Goal: Task Accomplishment & Management: Complete application form

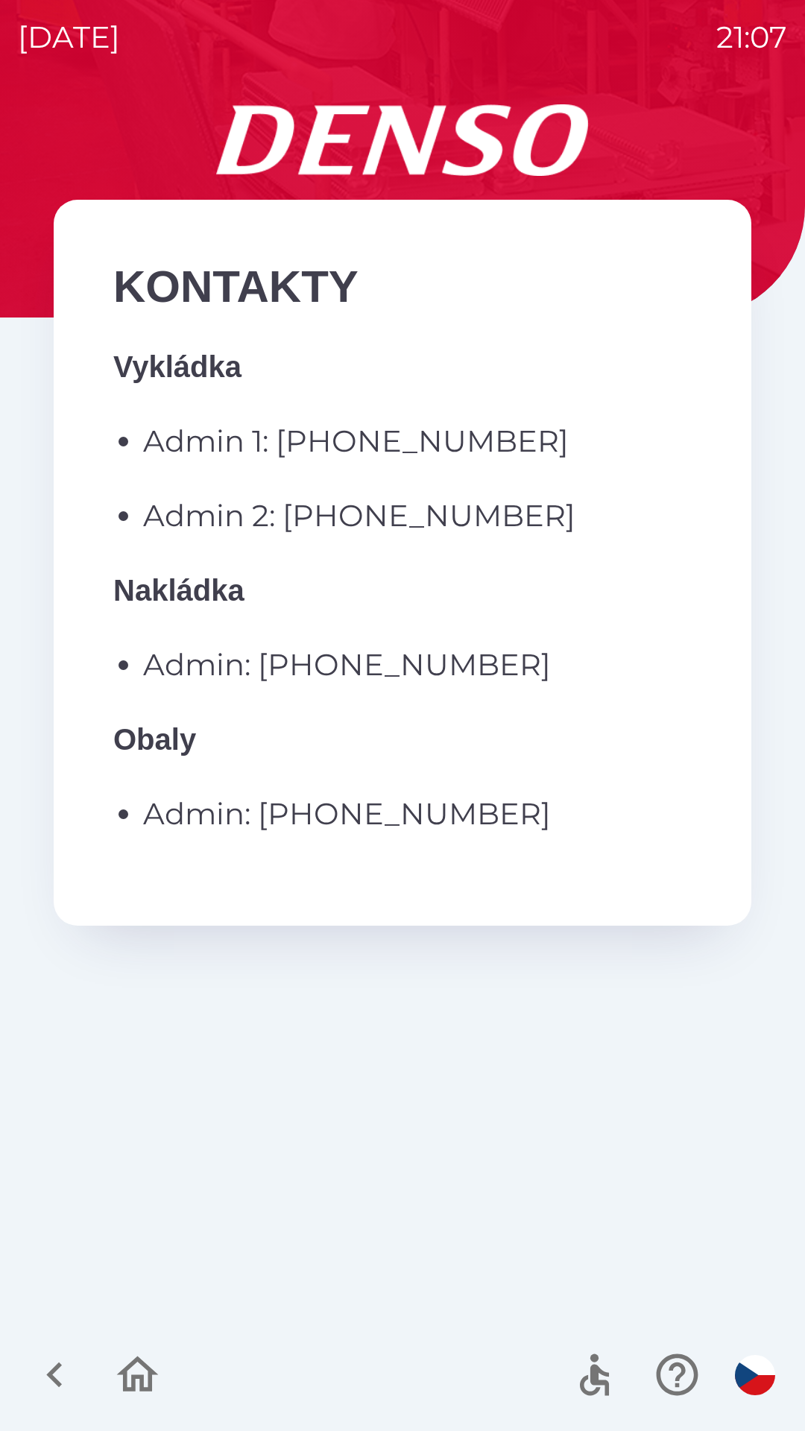
click at [63, 1364] on icon "button" at bounding box center [55, 1375] width 50 height 50
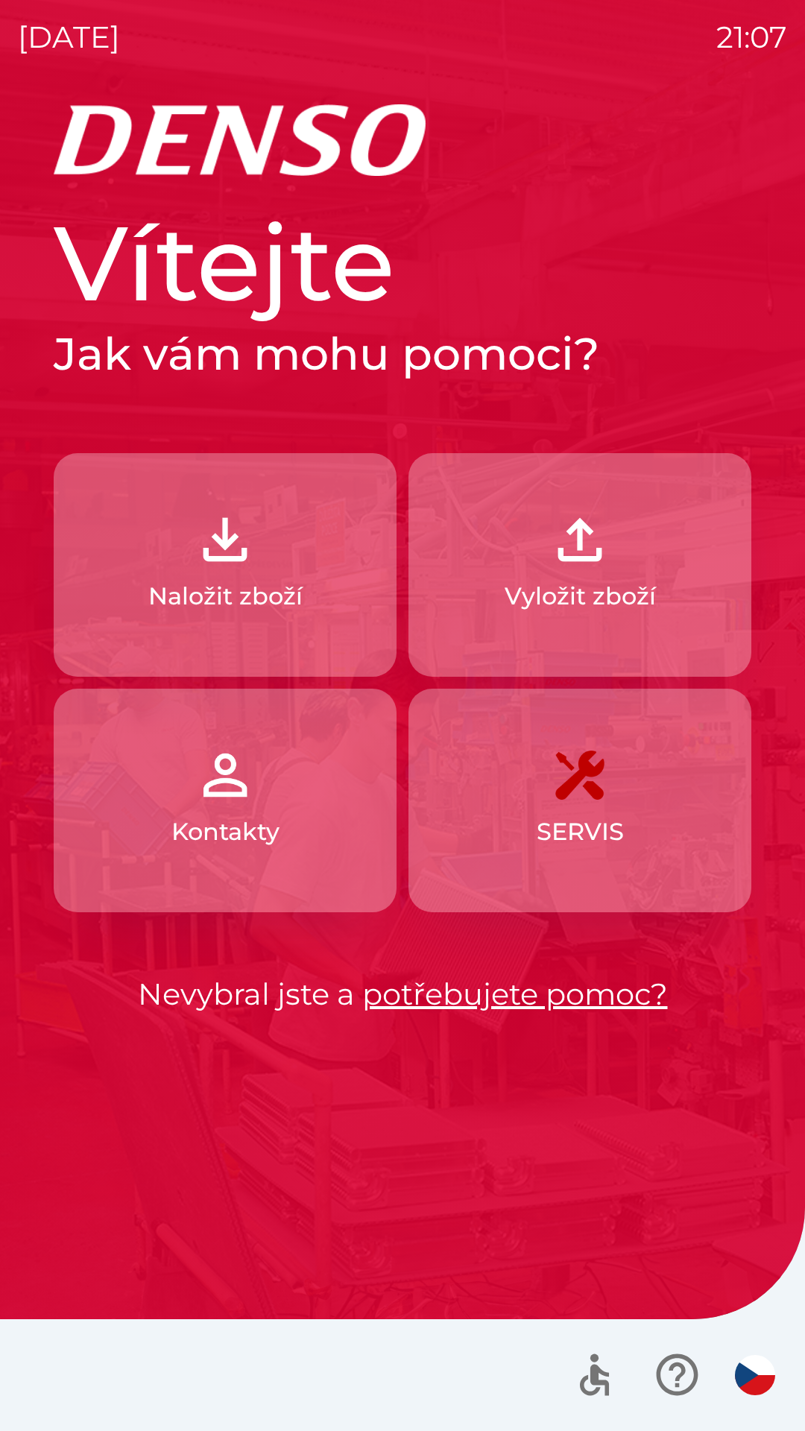
click at [258, 567] on button "Naložit zboží" at bounding box center [225, 565] width 343 height 224
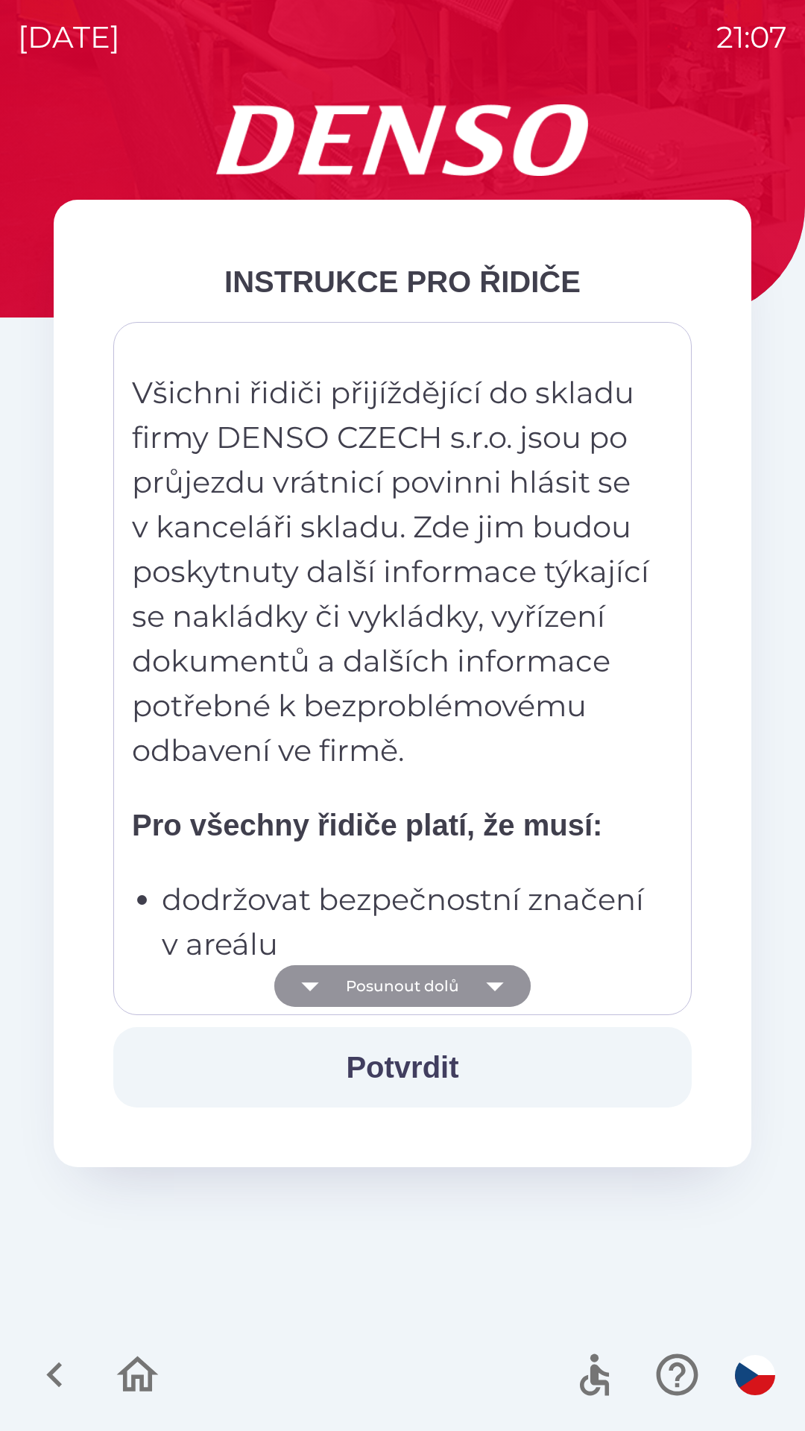
click at [434, 989] on button "Posunout dolů" at bounding box center [402, 986] width 256 height 42
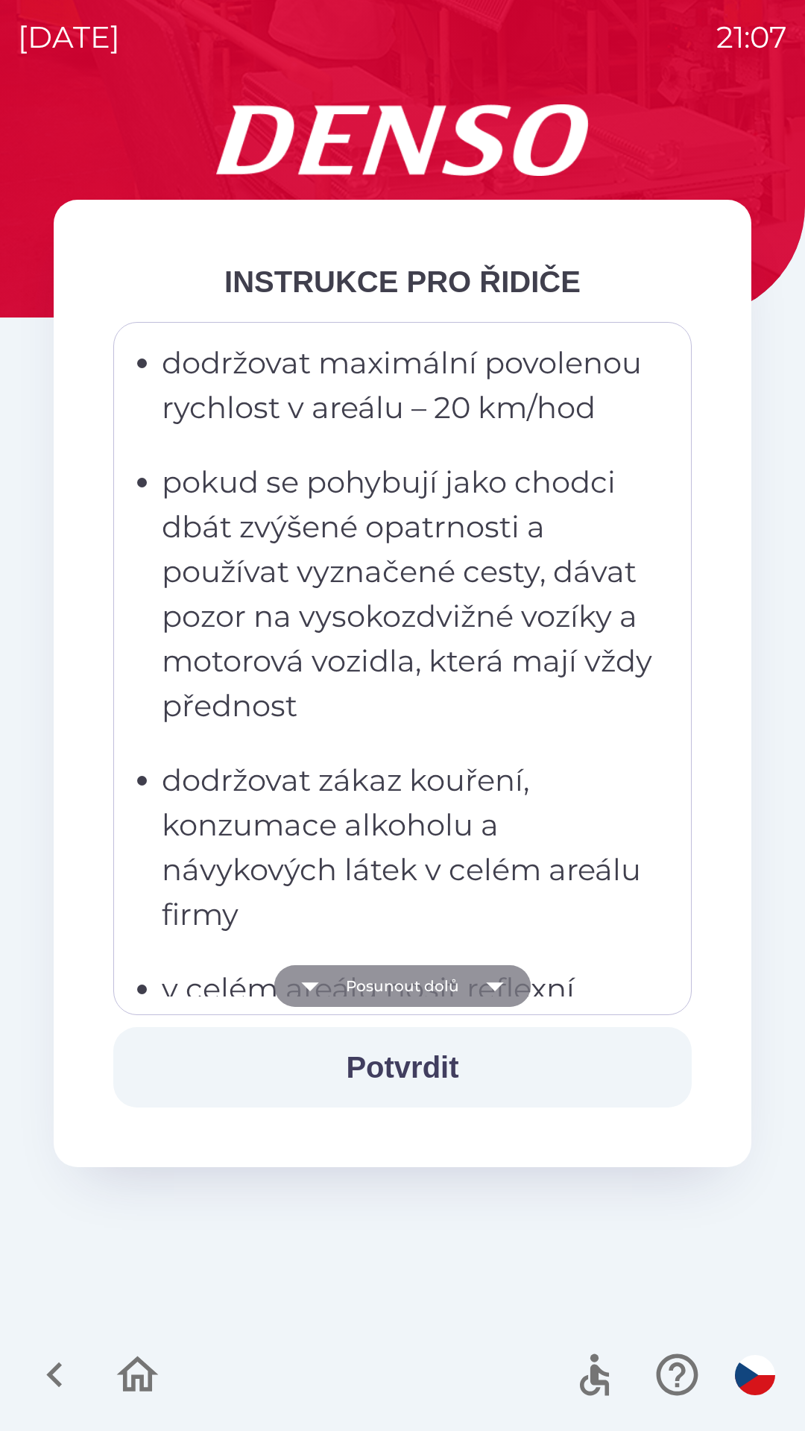
click at [441, 991] on button "Posunout dolů" at bounding box center [402, 986] width 256 height 42
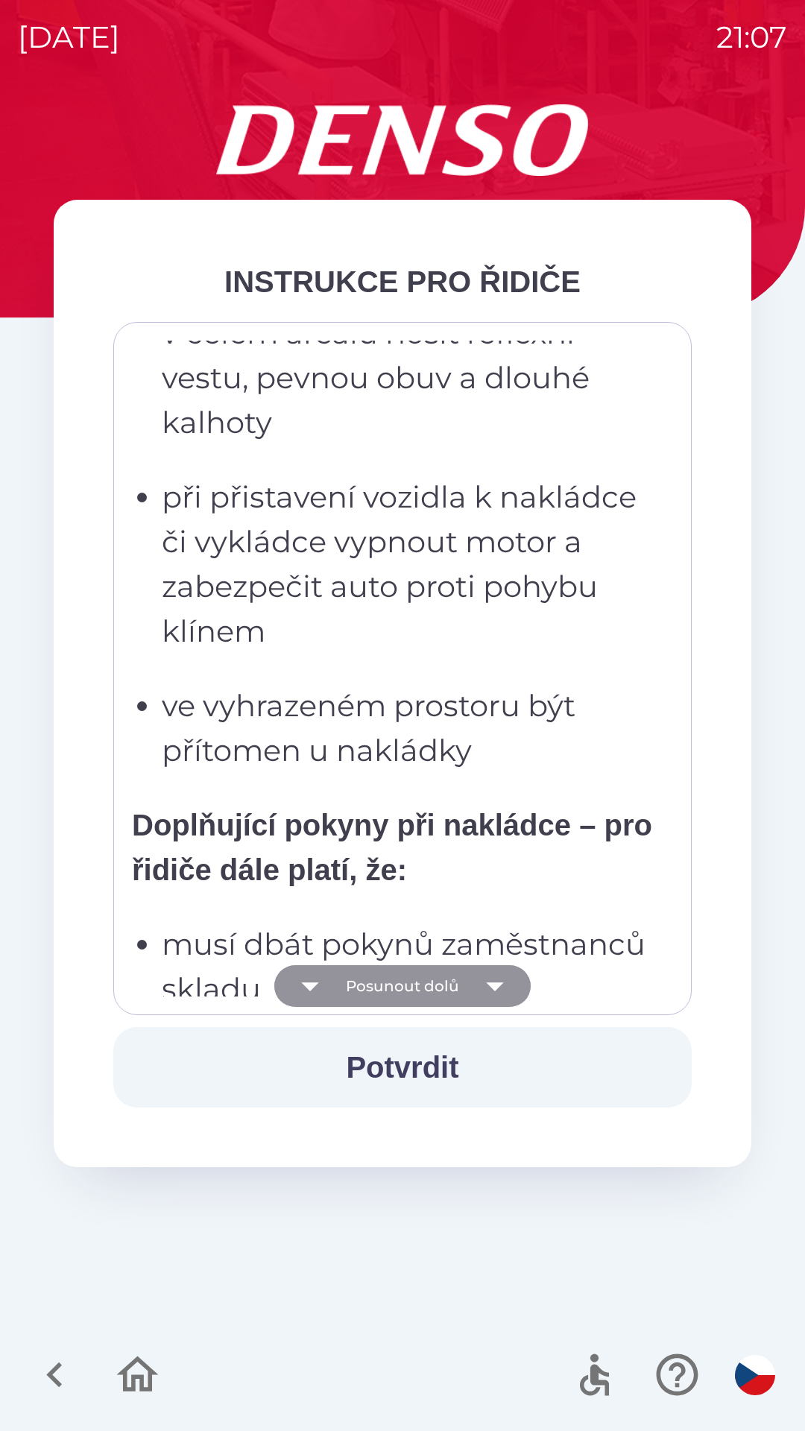
click at [442, 982] on button "Posunout dolů" at bounding box center [402, 986] width 256 height 42
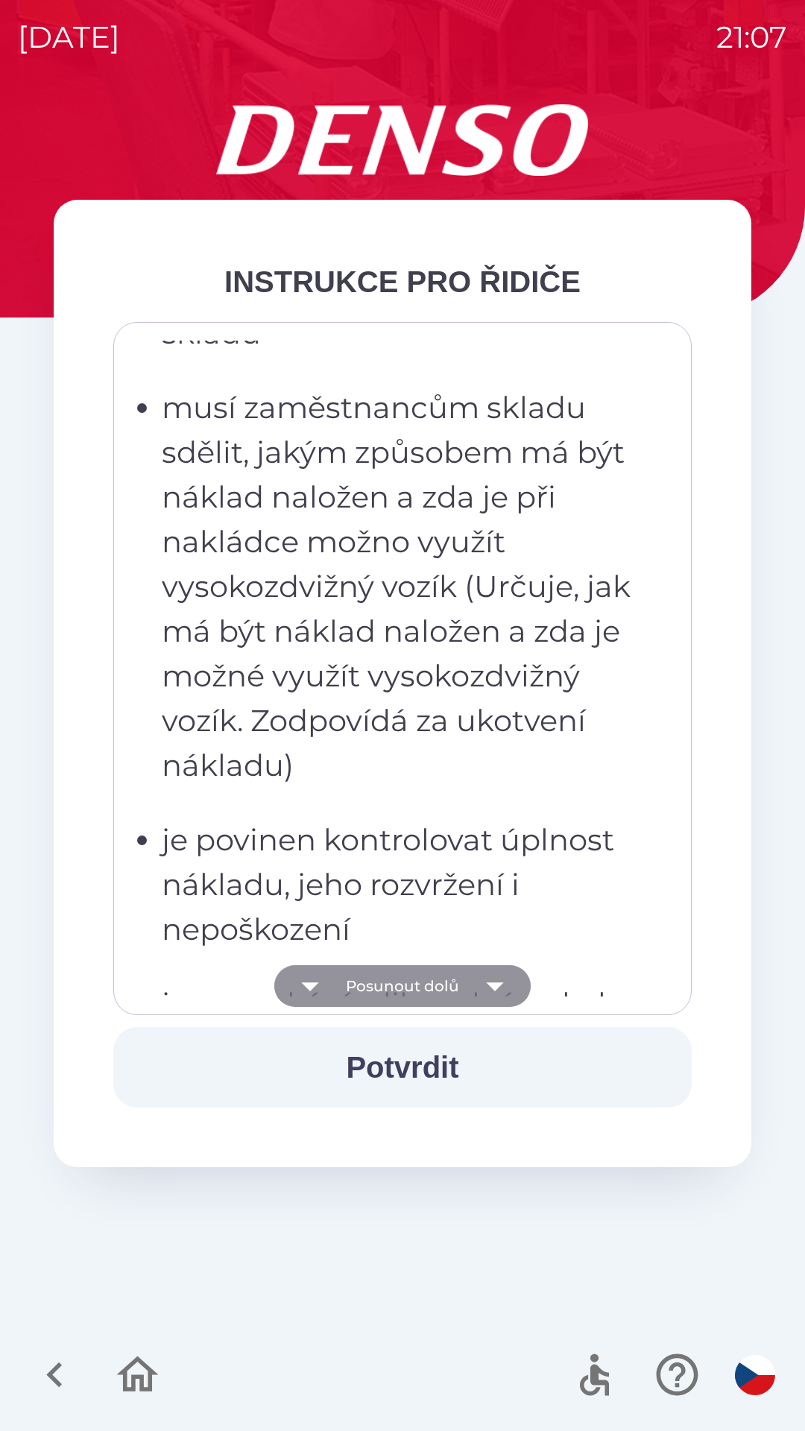
click at [443, 991] on button "Posunout dolů" at bounding box center [402, 986] width 256 height 42
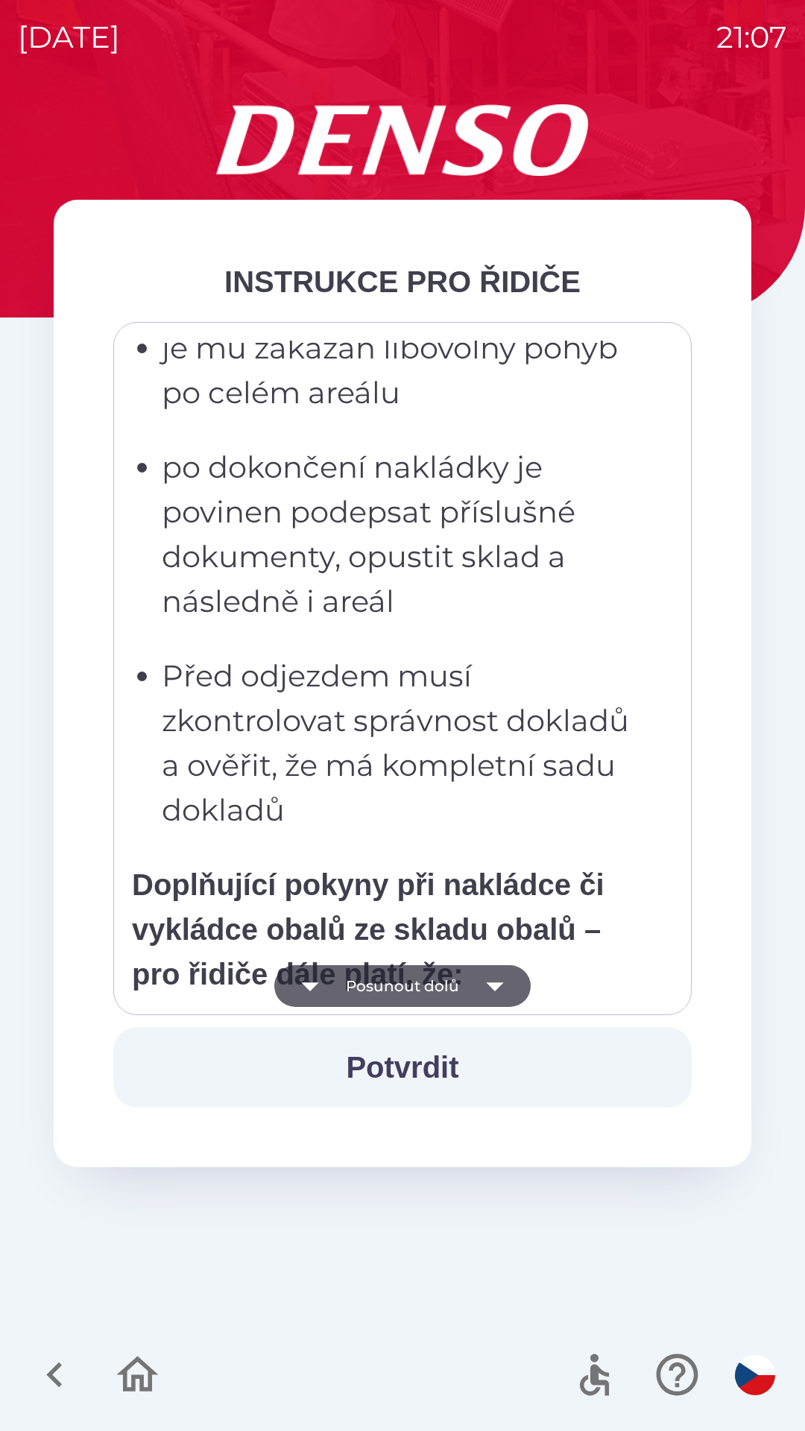
click at [449, 1001] on button "Posunout dolů" at bounding box center [402, 986] width 256 height 42
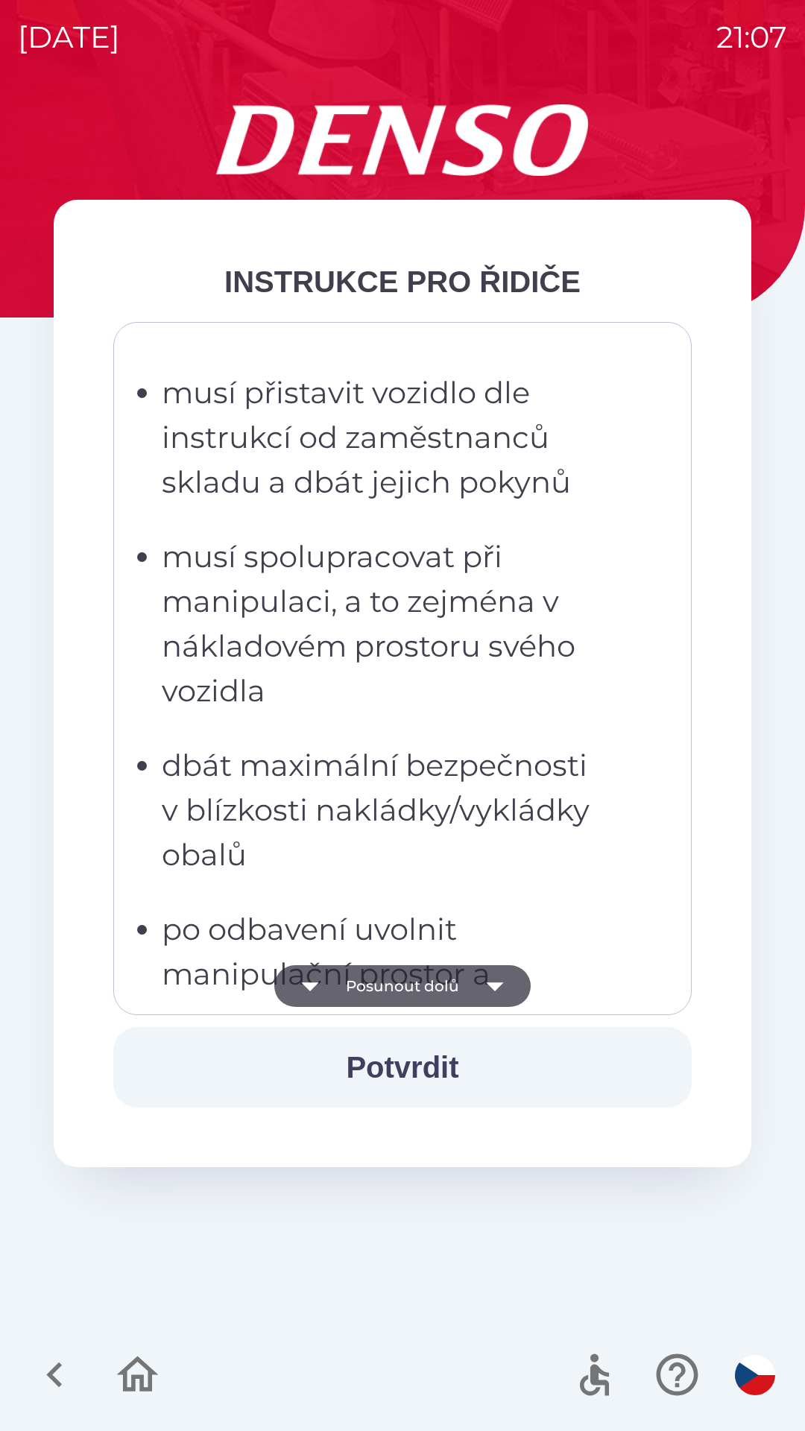
click at [442, 994] on button "Posunout dolů" at bounding box center [402, 986] width 256 height 42
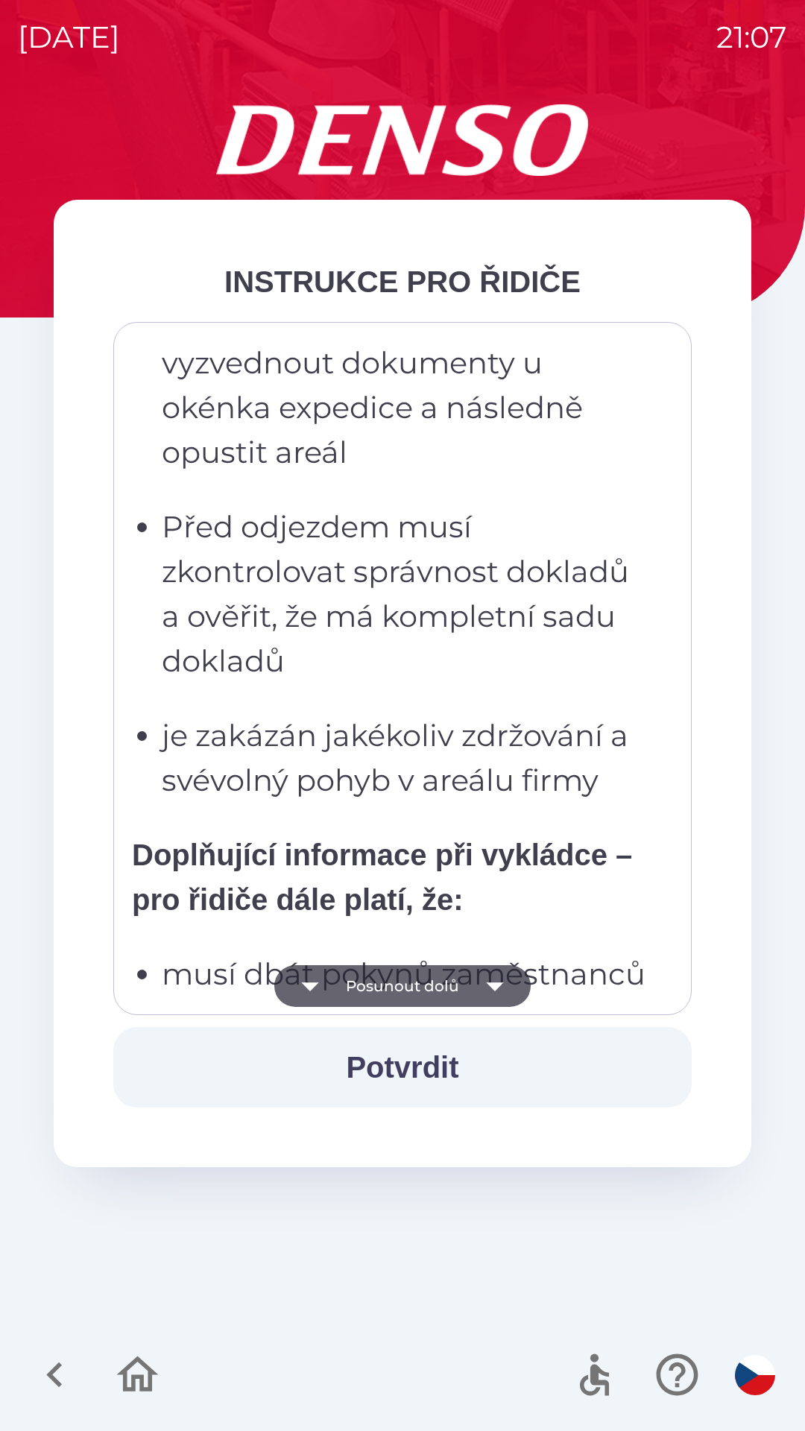
click at [447, 982] on button "Posunout dolů" at bounding box center [402, 986] width 256 height 42
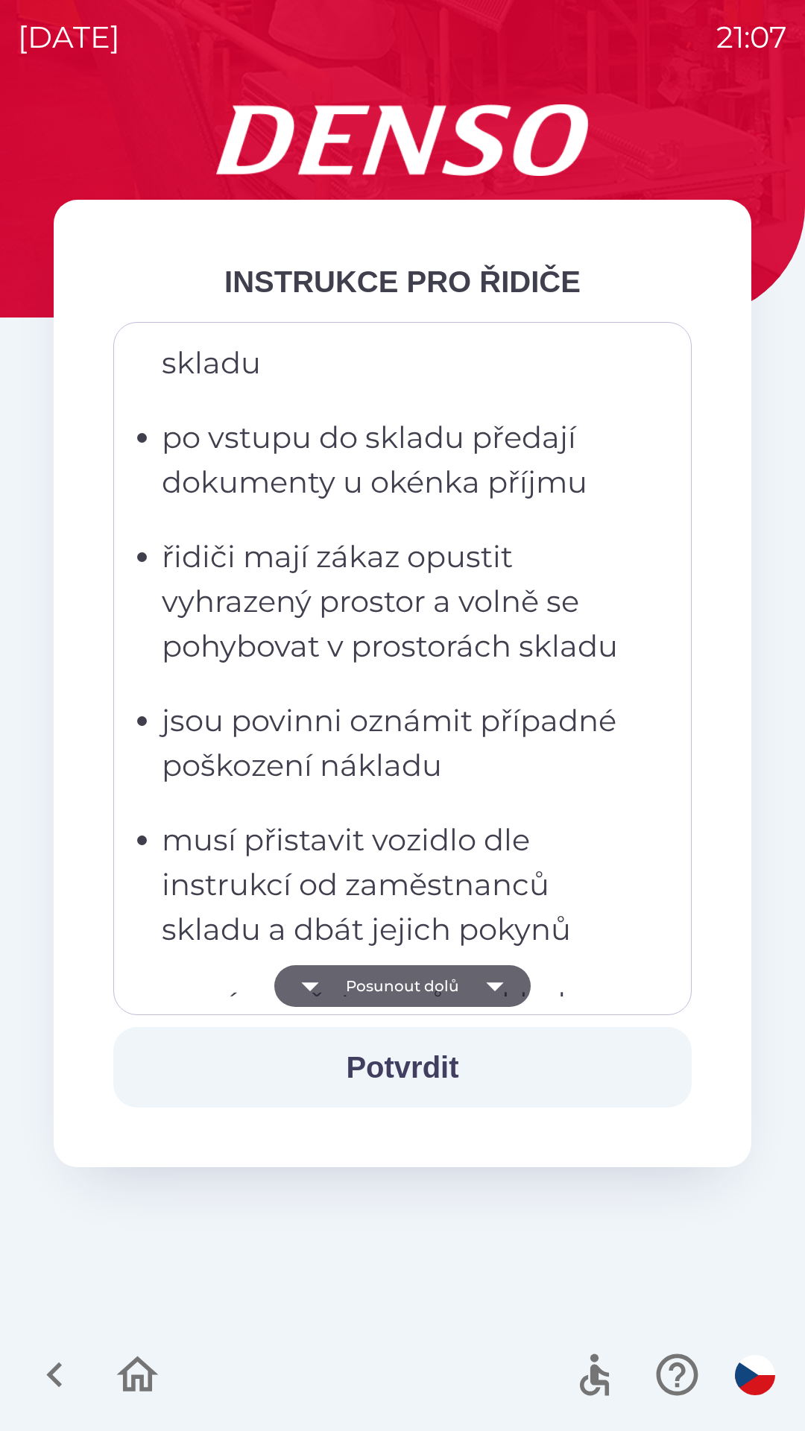
click at [452, 985] on button "Posunout dolů" at bounding box center [402, 986] width 256 height 42
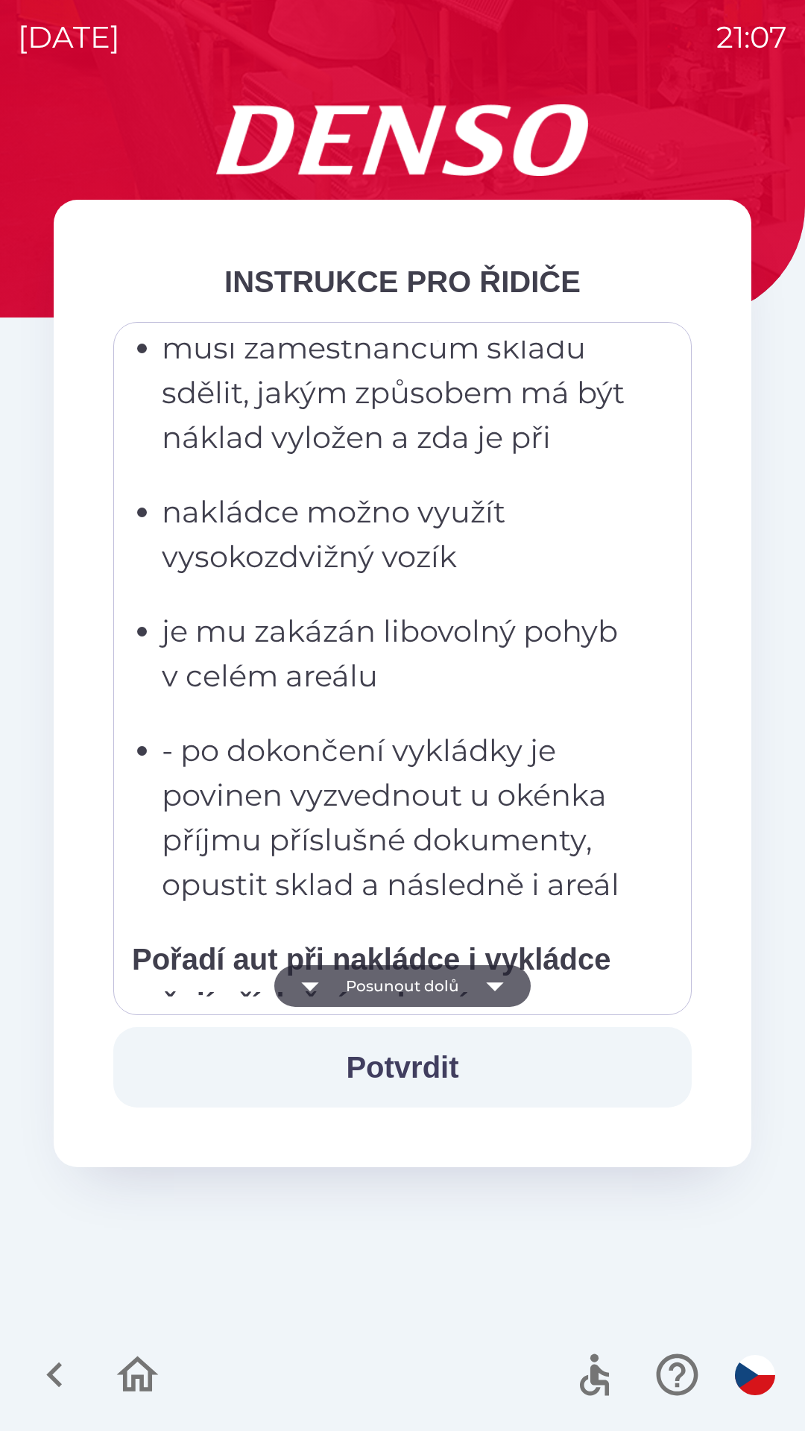
click at [458, 986] on button "Posunout dolů" at bounding box center [402, 986] width 256 height 42
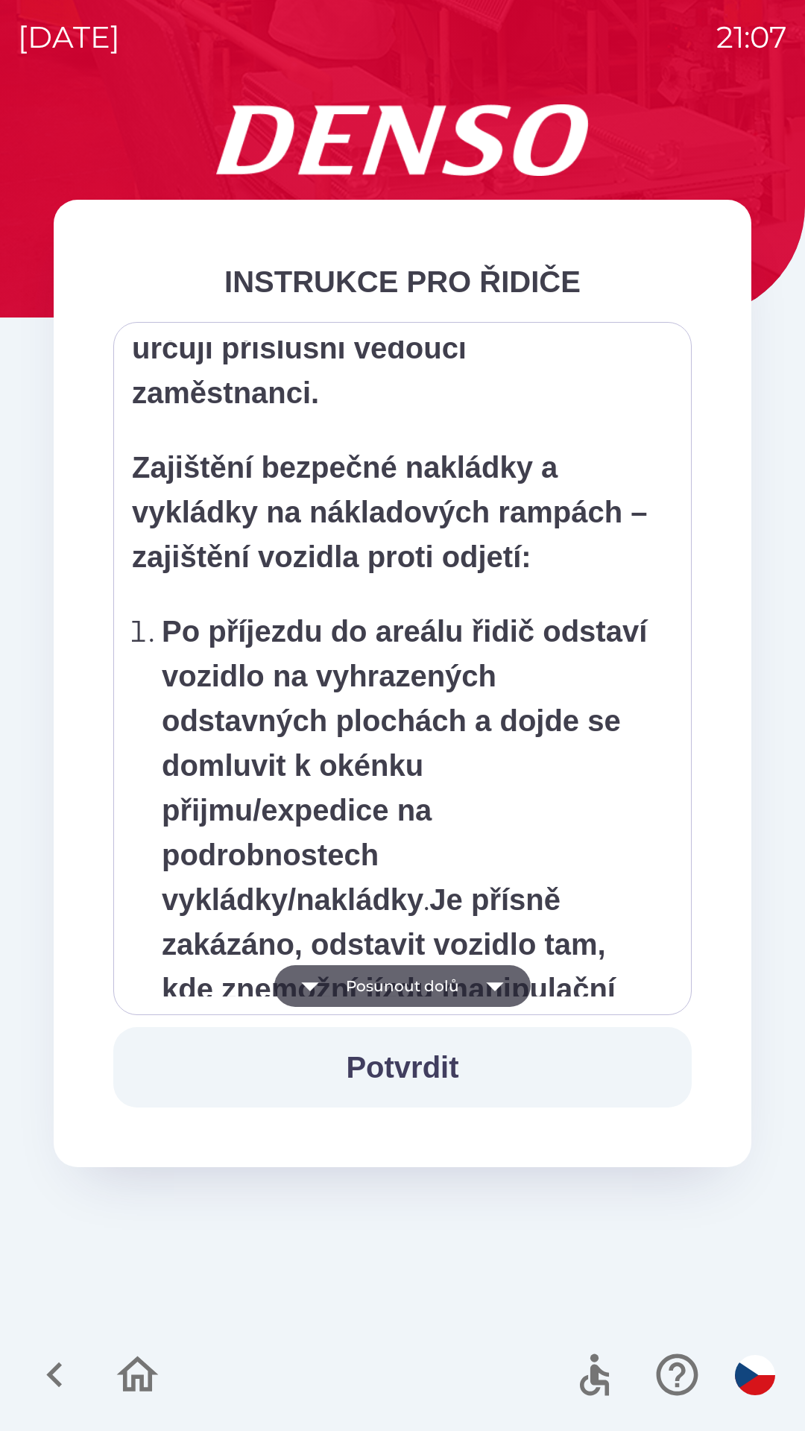
click at [466, 986] on button "Posunout dolů" at bounding box center [402, 986] width 256 height 42
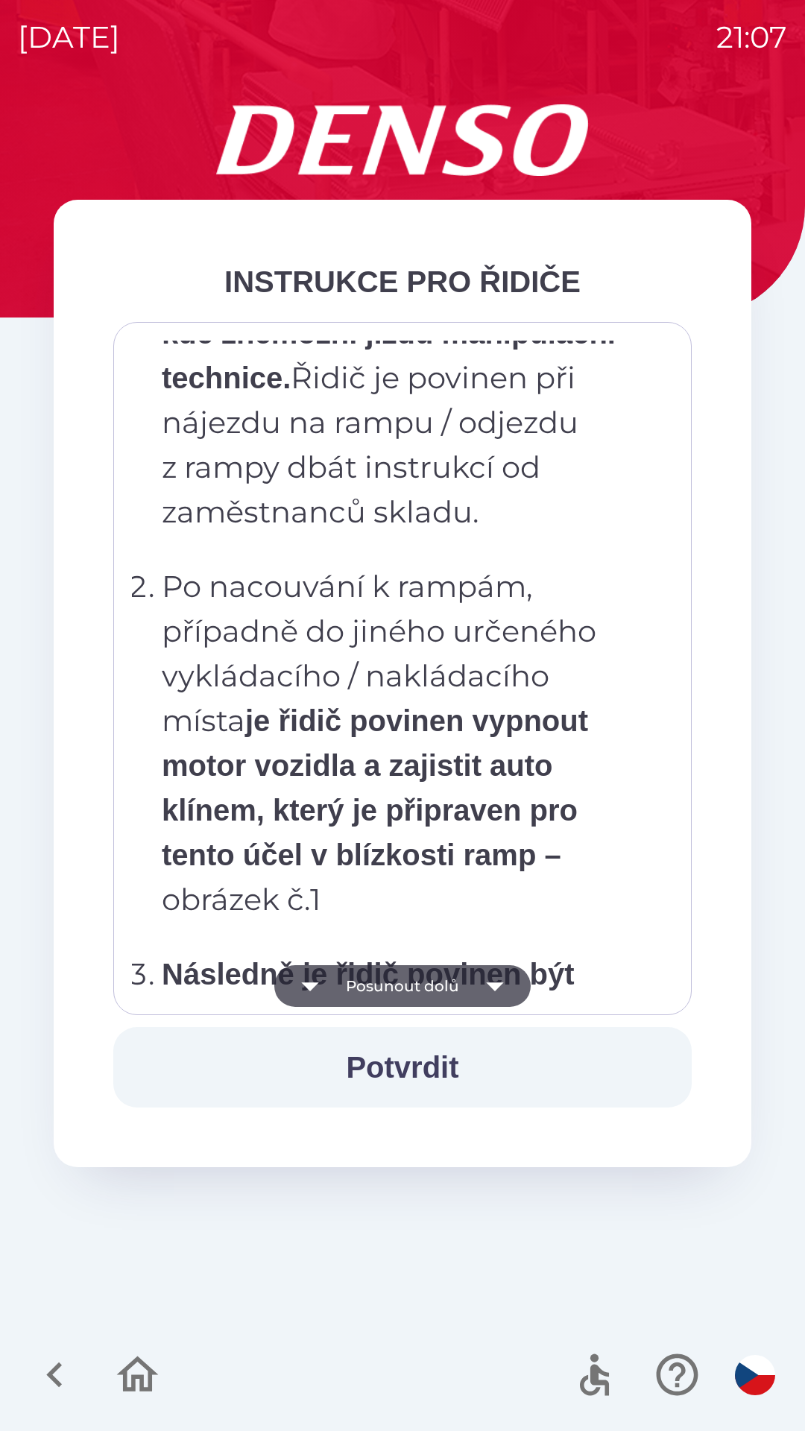
click at [479, 987] on icon "button" at bounding box center [495, 986] width 42 height 42
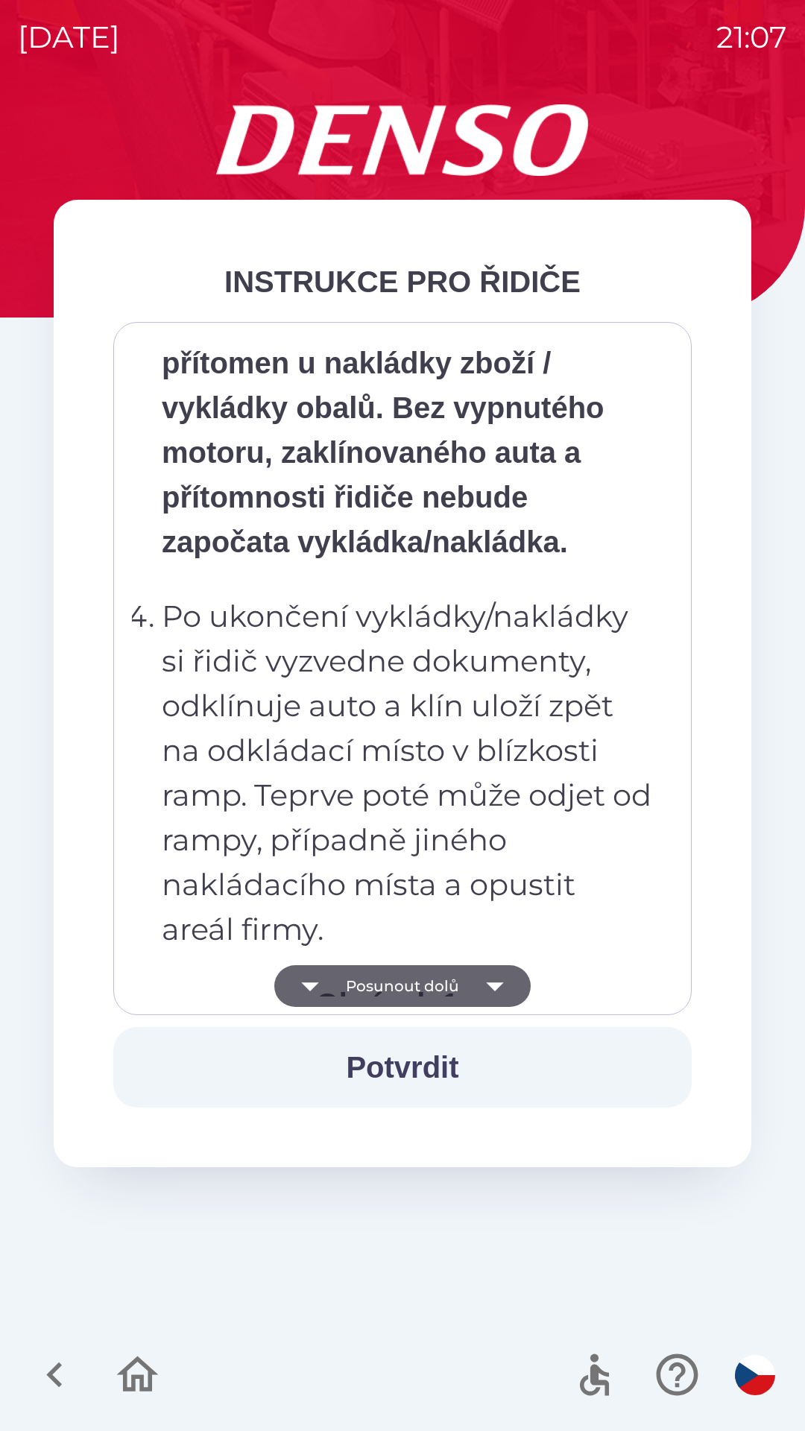
click at [485, 990] on icon "button" at bounding box center [495, 986] width 42 height 42
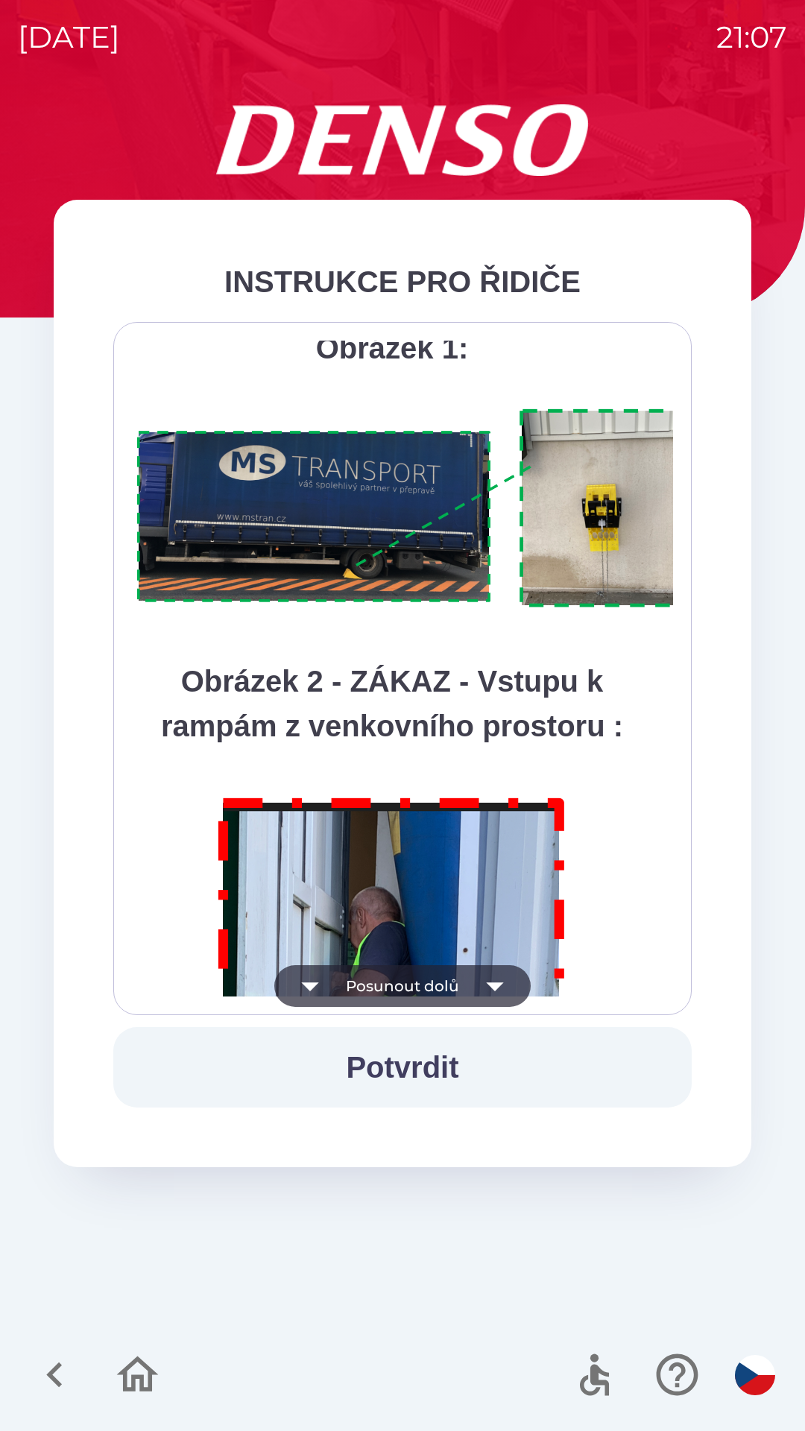
click at [491, 989] on icon "button" at bounding box center [495, 986] width 42 height 42
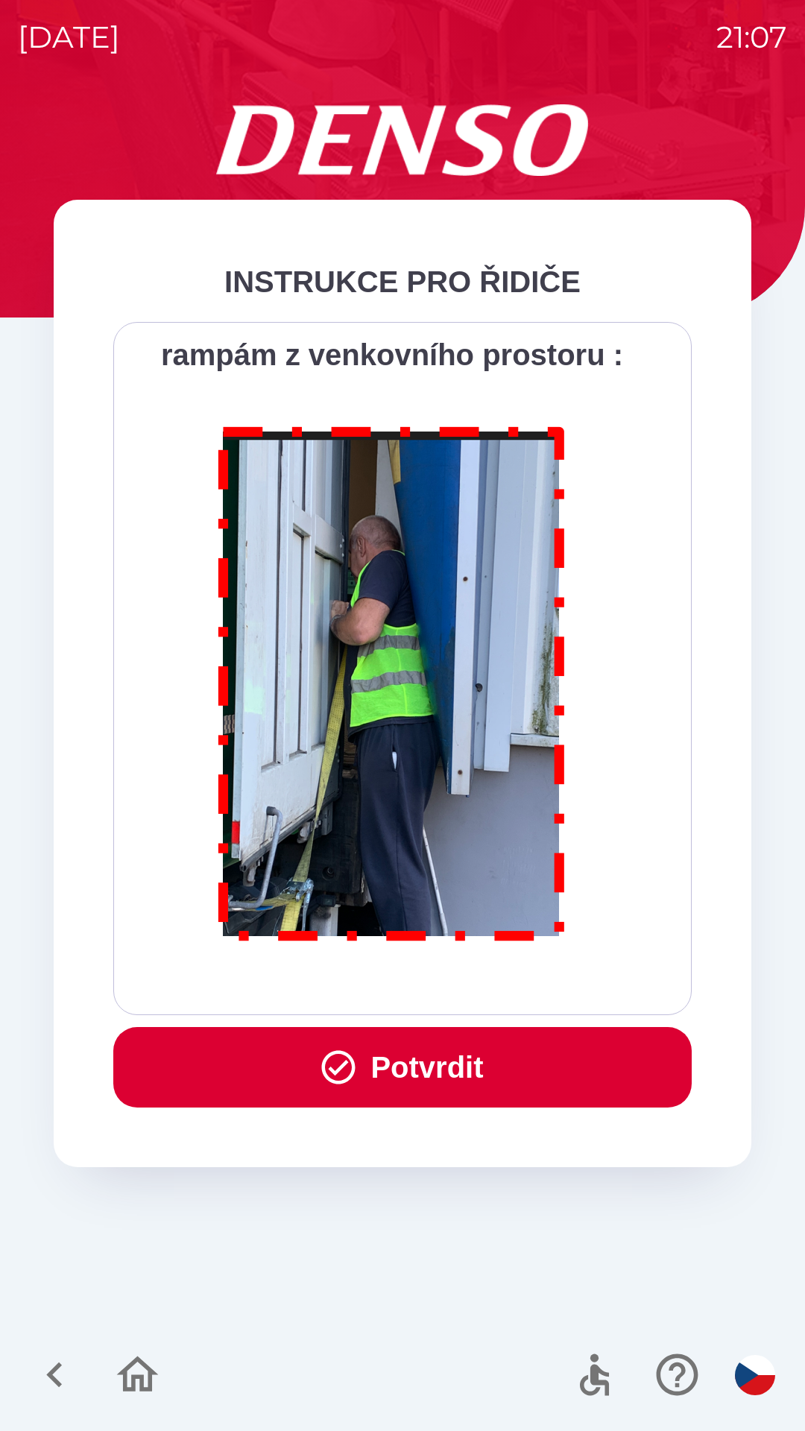
click at [490, 990] on div "Všichni řidiči přijíždějící do skladu firmy DENSO CZECH s.r.o. jsou po průjezdu…" at bounding box center [402, 669] width 541 height 656
click at [491, 994] on div "Všichni řidiči přijíždějící do skladu firmy DENSO CZECH s.r.o. jsou po průjezdu…" at bounding box center [402, 669] width 541 height 656
click at [473, 1003] on div "Všichni řidiči přijíždějící do skladu firmy DENSO CZECH s.r.o. jsou po průjezdu…" at bounding box center [402, 668] width 579 height 693
click at [472, 1039] on button "Potvrdit" at bounding box center [402, 1067] width 579 height 81
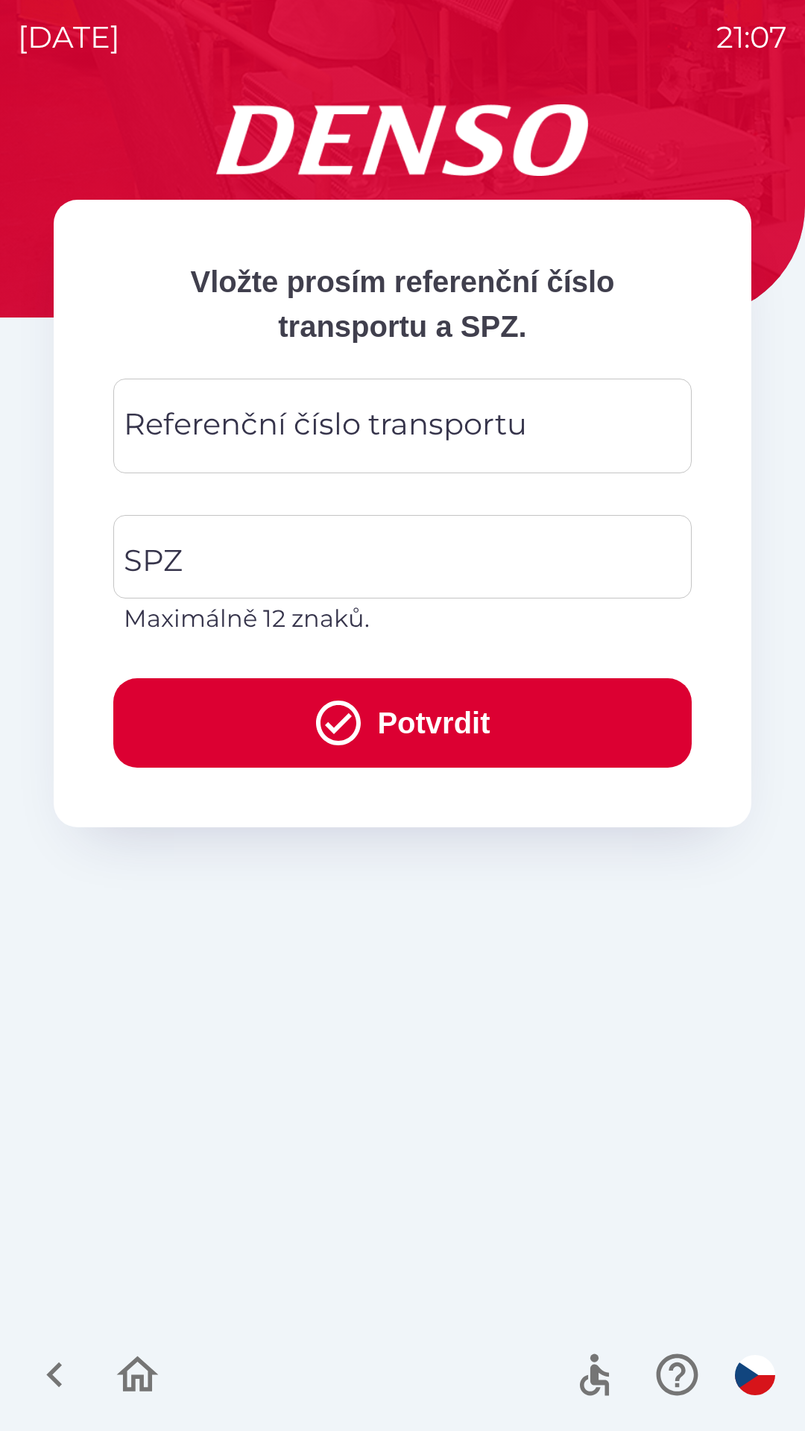
click at [473, 1064] on div "Vložte prosím referenční číslo transportu a SPZ. Referenční číslo transportu Re…" at bounding box center [402, 767] width 769 height 1327
click at [479, 1051] on div "Vložte prosím referenční číslo transportu a SPZ. Referenční číslo transportu Re…" at bounding box center [402, 767] width 769 height 1327
click at [467, 1024] on div "Vložte prosím referenční číslo transportu a SPZ. Referenční číslo transportu Re…" at bounding box center [402, 767] width 769 height 1327
click at [447, 930] on div "Vložte prosím referenční číslo transportu a SPZ. Referenční číslo transportu Re…" at bounding box center [402, 767] width 769 height 1327
click at [434, 813] on div "Vložte prosím referenční číslo transportu a SPZ. Referenční číslo transportu Re…" at bounding box center [403, 514] width 698 height 628
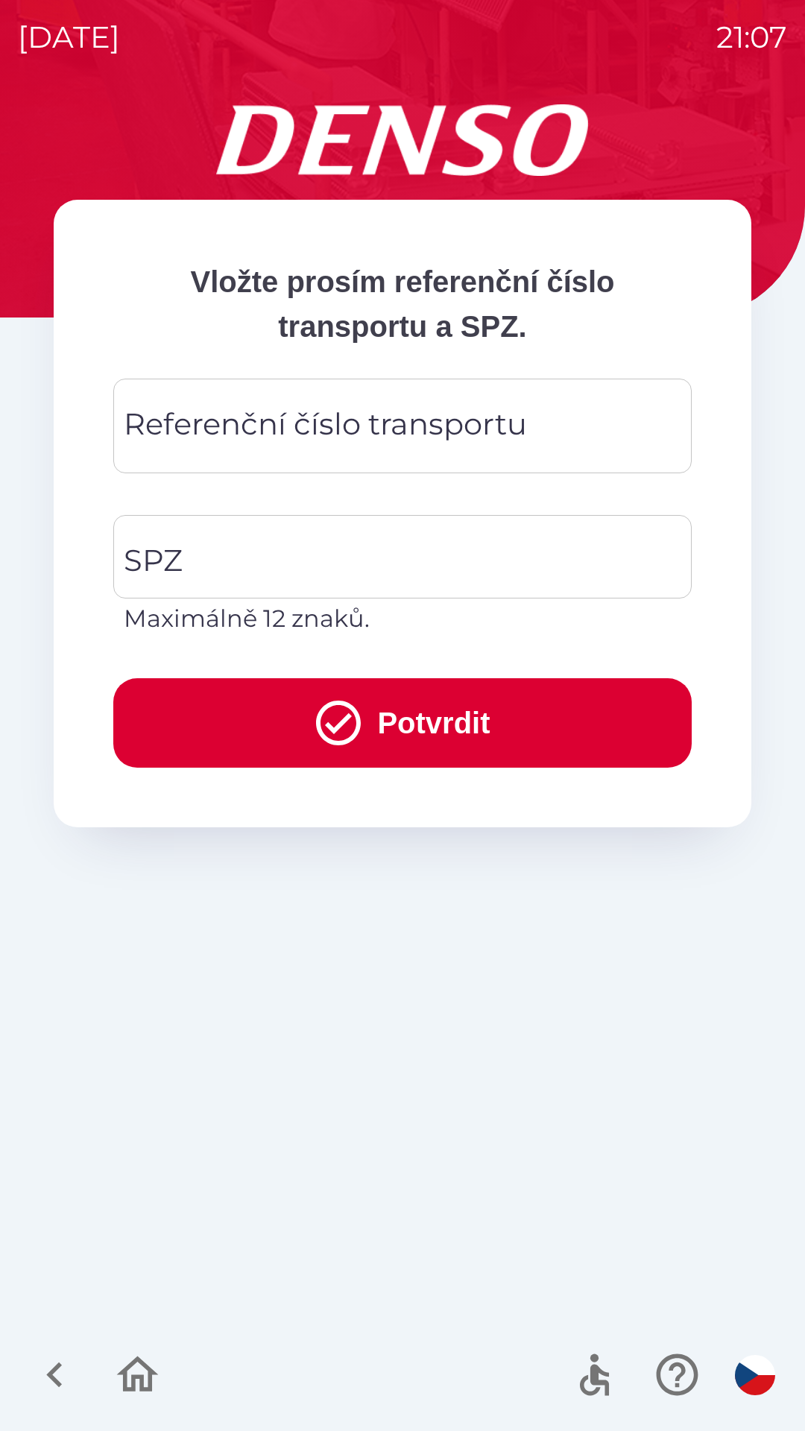
click at [408, 438] on div "Referenční číslo transportu Referenční číslo transportu" at bounding box center [402, 426] width 579 height 95
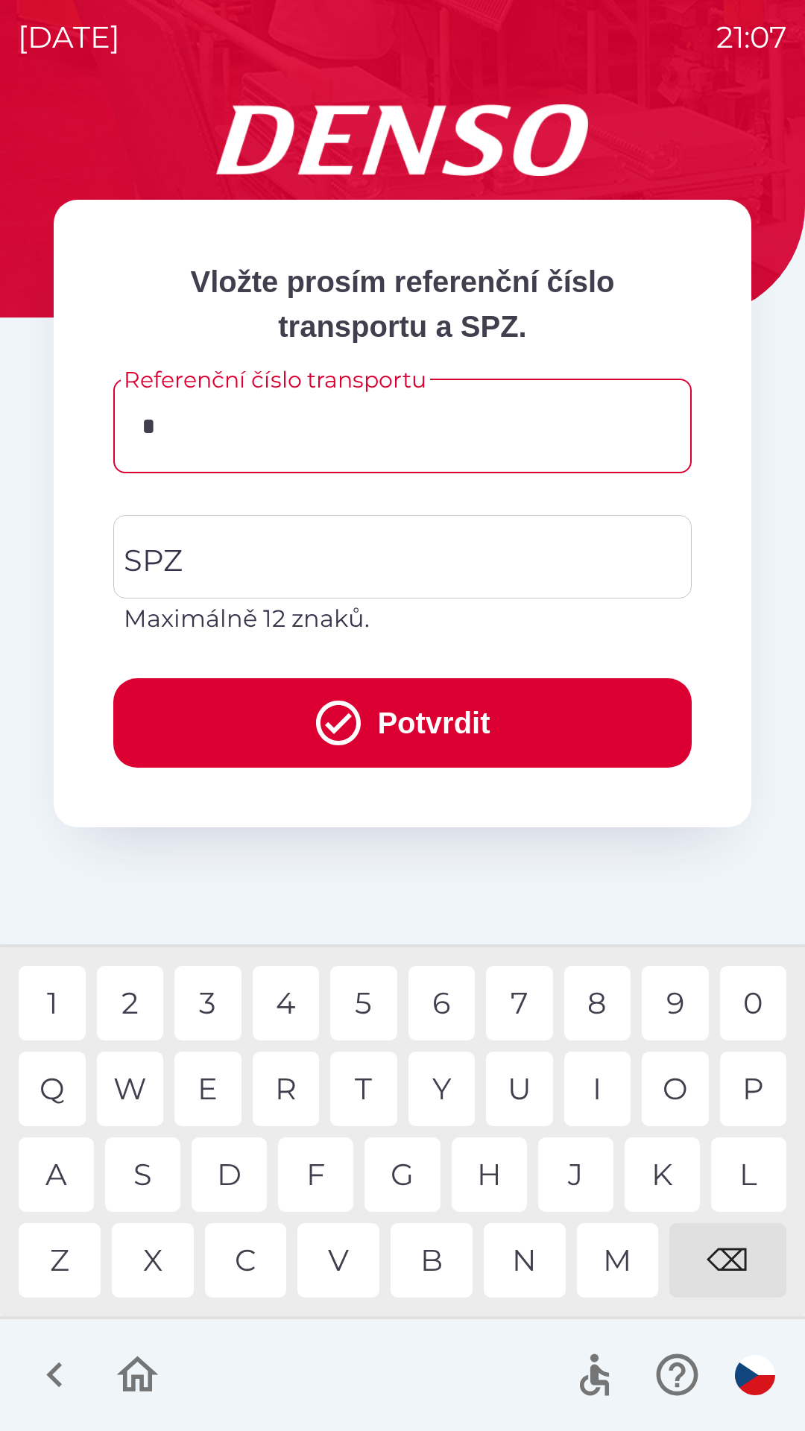
click at [241, 1157] on div "D" at bounding box center [229, 1175] width 75 height 75
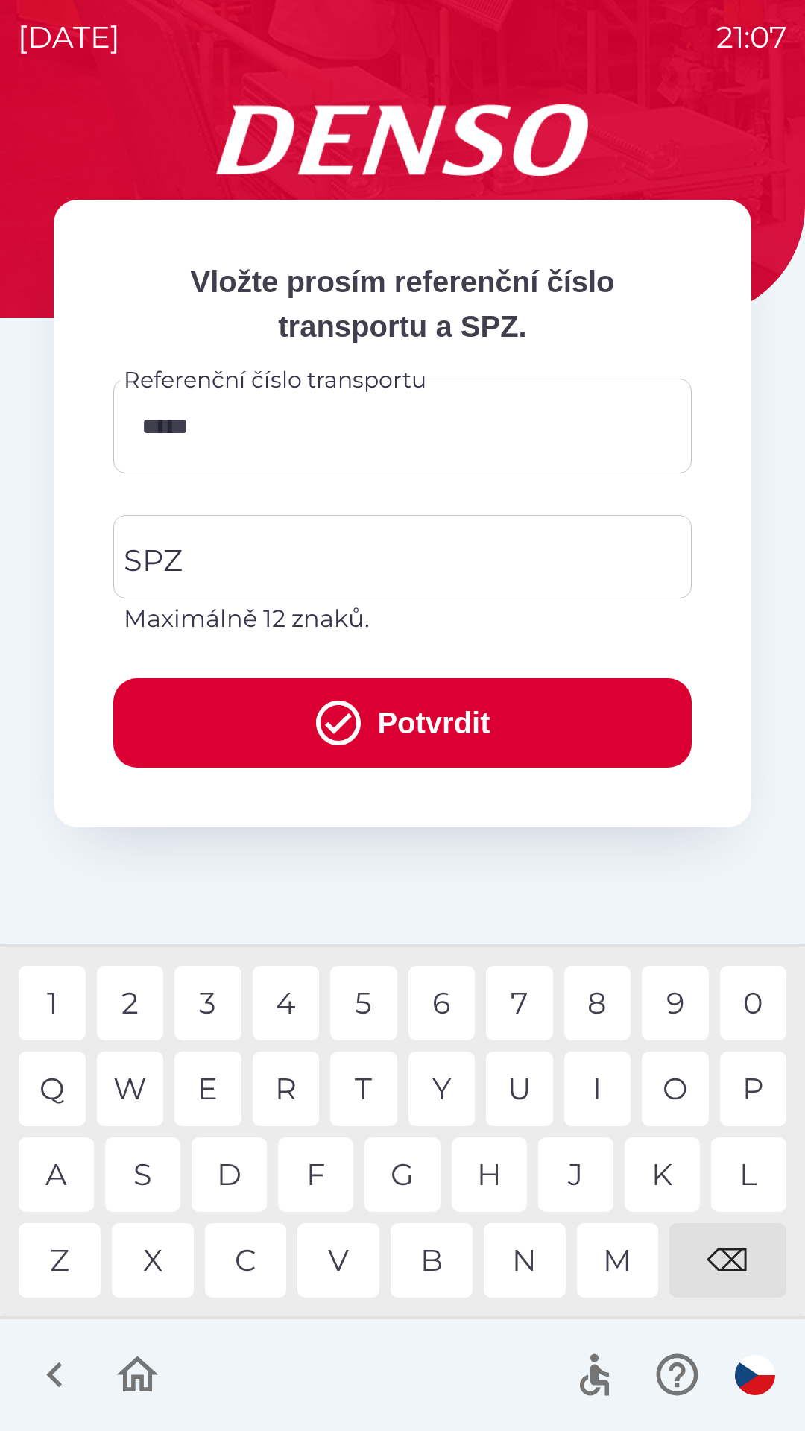
click at [737, 1009] on div "0" at bounding box center [753, 1003] width 67 height 75
click at [129, 1091] on div "W" at bounding box center [130, 1089] width 67 height 75
click at [226, 1002] on div "3" at bounding box center [207, 1003] width 67 height 75
type input "*********"
click at [412, 572] on input "SPZ" at bounding box center [391, 557] width 543 height 70
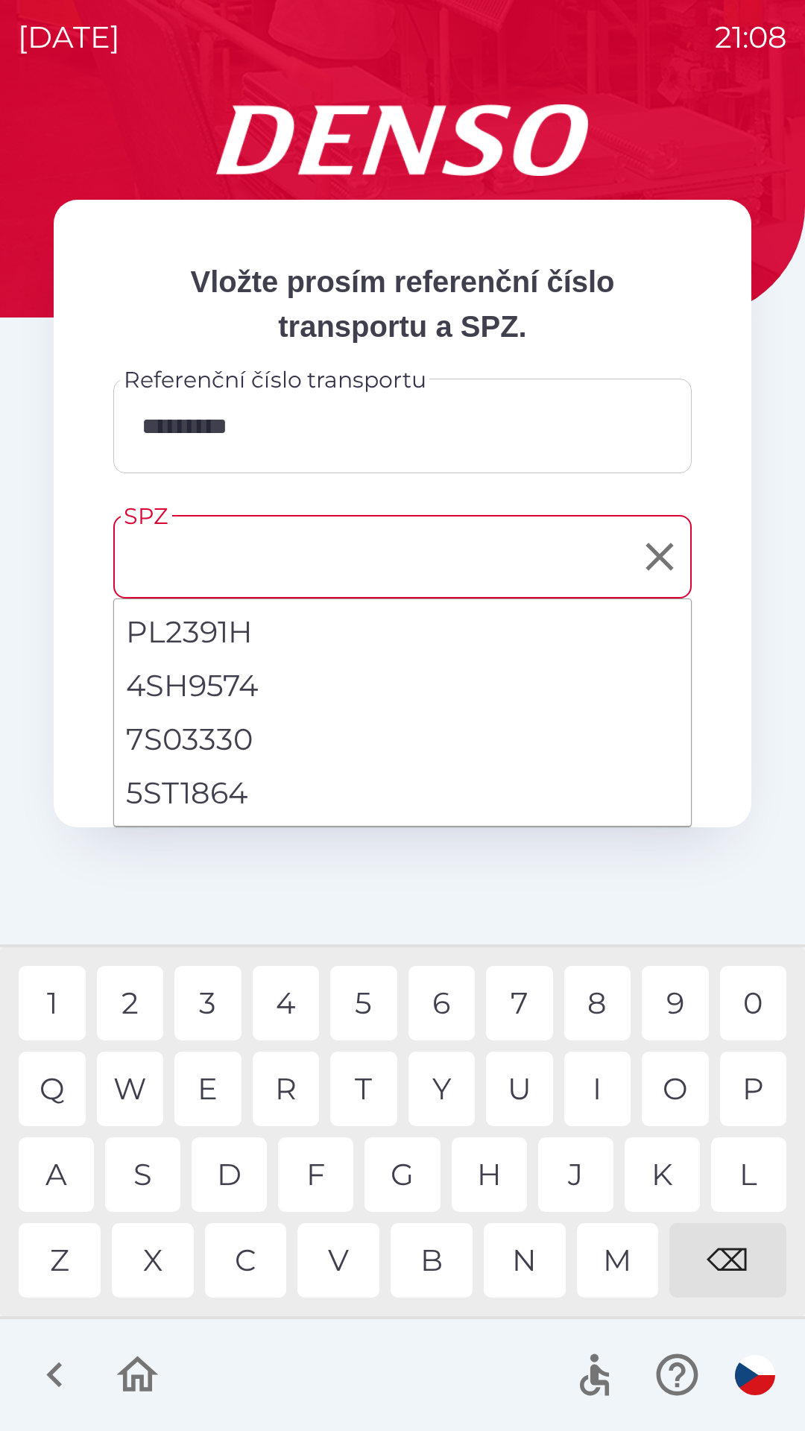
click at [206, 794] on li "5ST1864" at bounding box center [402, 793] width 577 height 54
type input "*******"
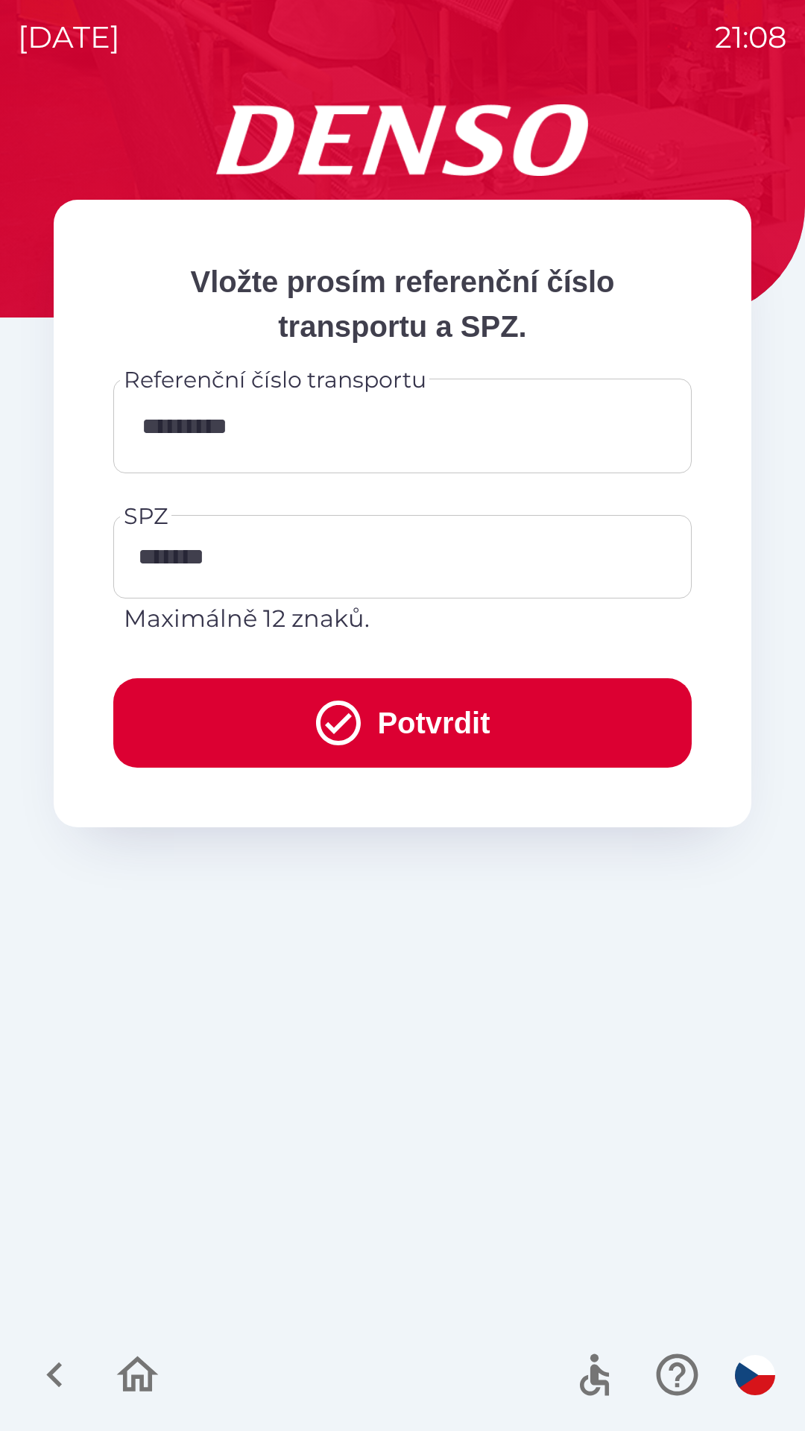
click at [350, 719] on icon "submit" at bounding box center [339, 723] width 54 height 54
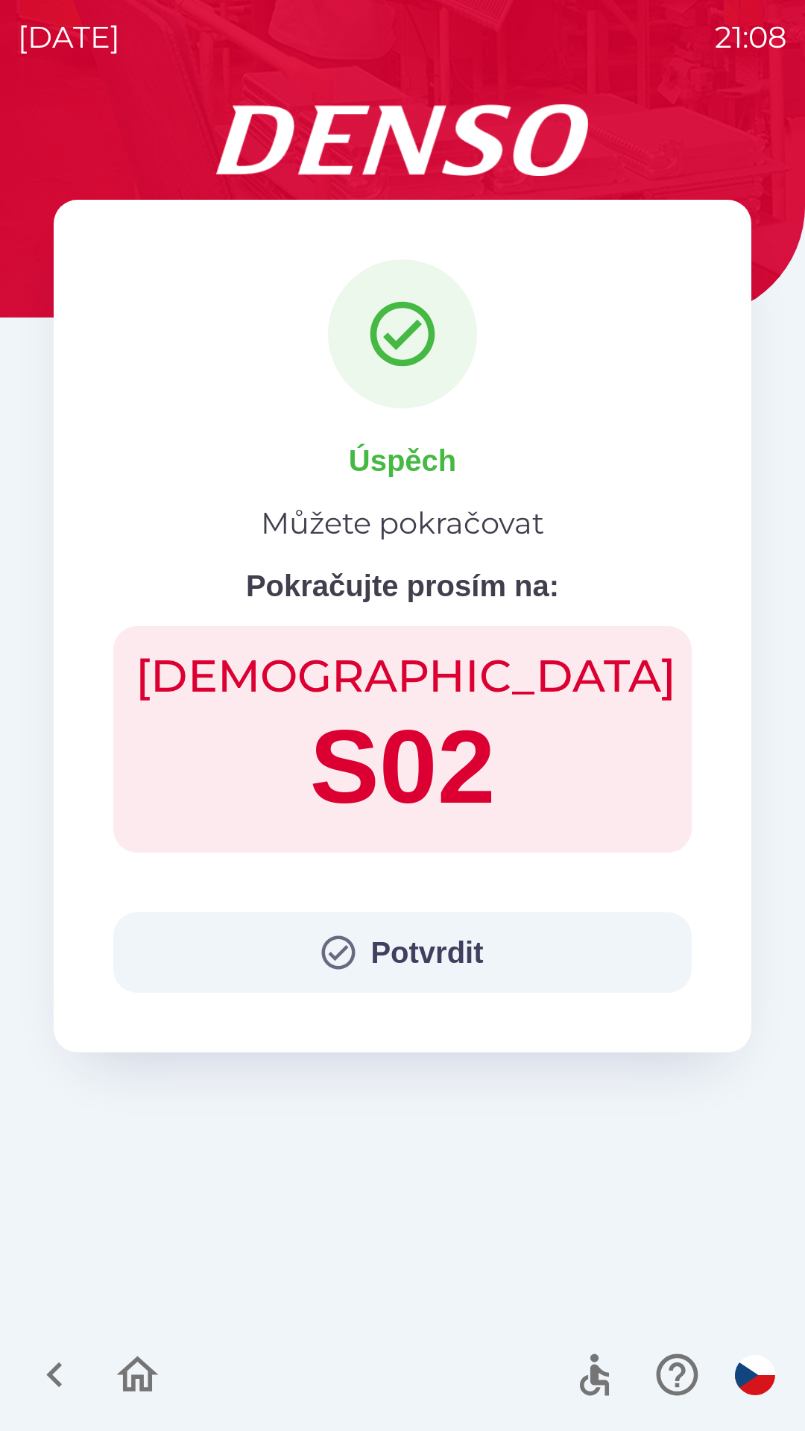
click at [417, 941] on button "Potvrdit" at bounding box center [402, 952] width 579 height 81
